Goal: Task Accomplishment & Management: Manage account settings

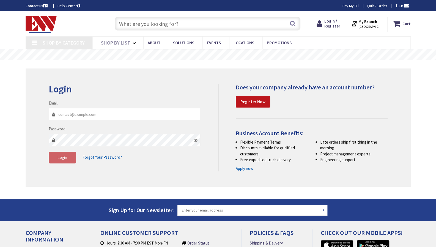
type input "Mike@dbelectricinc.com"
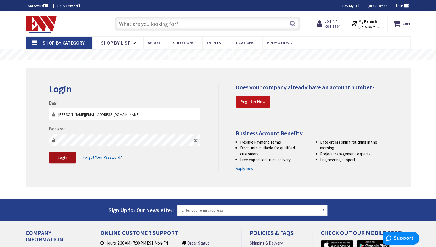
click at [66, 163] on button "Login" at bounding box center [63, 158] width 28 height 12
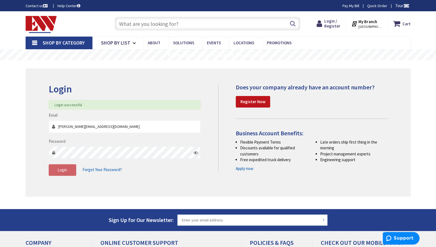
click at [190, 24] on input "text" at bounding box center [208, 24] width 186 height 14
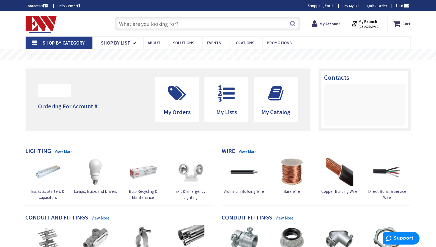
click at [190, 24] on input "text" at bounding box center [208, 24] width 186 height 14
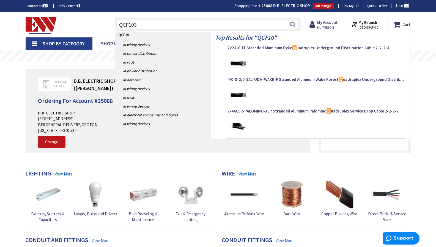
type input "QCF1030"
